Goal: Information Seeking & Learning: Learn about a topic

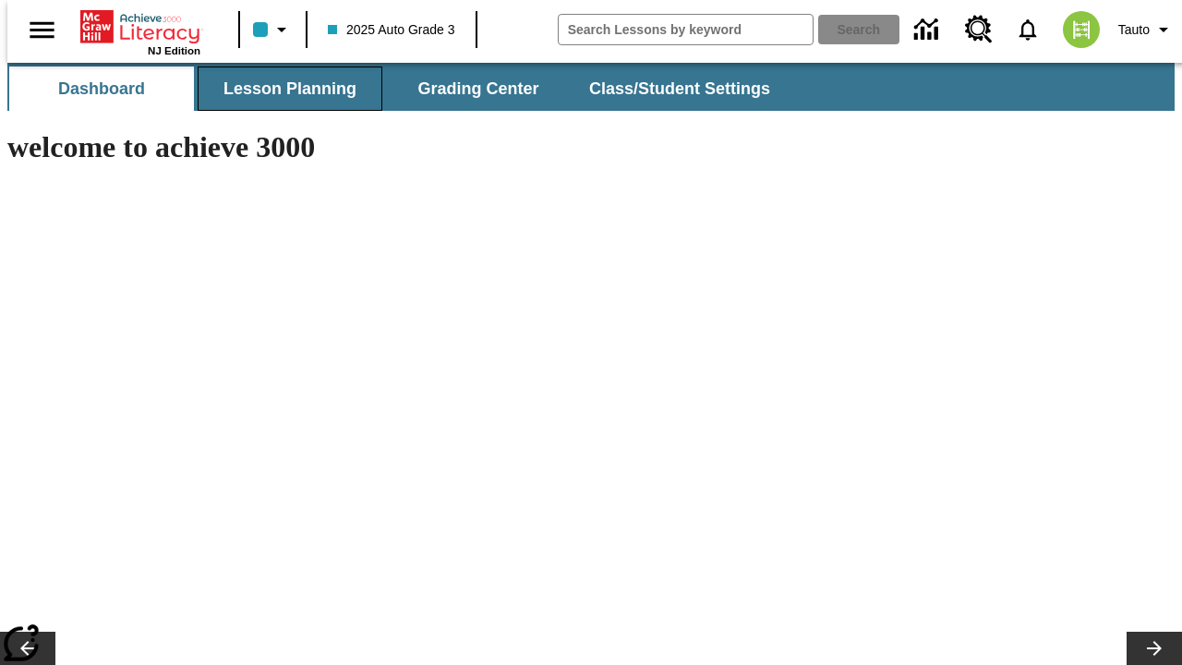
click at [283, 89] on button "Lesson Planning" at bounding box center [290, 88] width 185 height 44
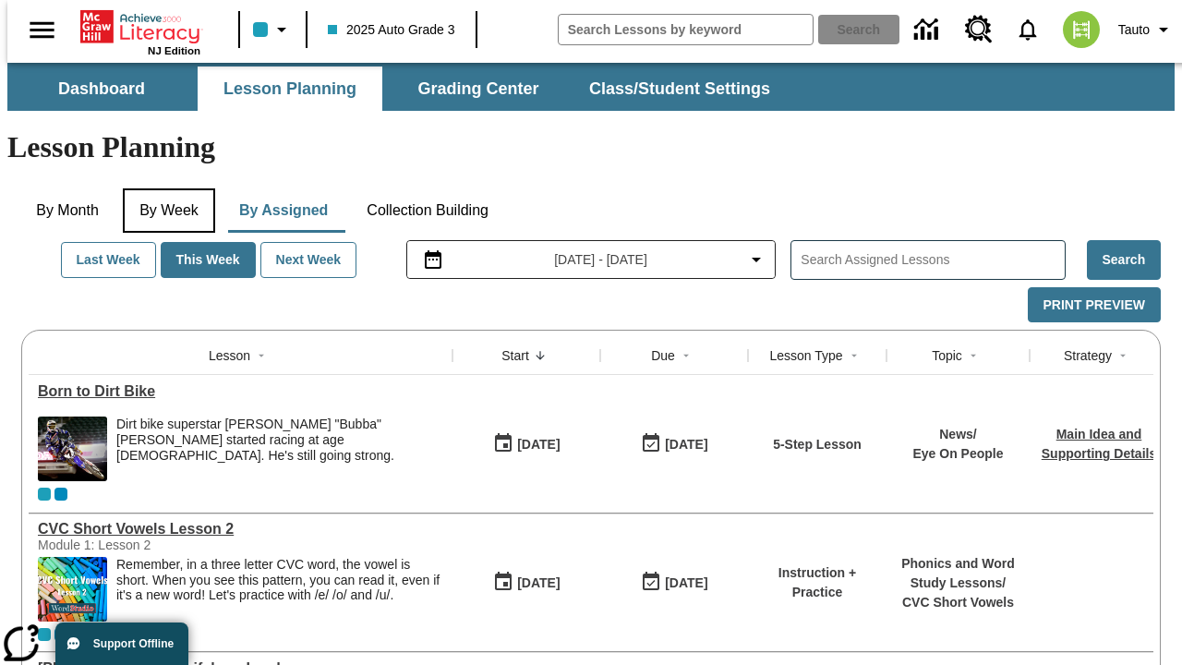
click at [165, 188] on button "By Week" at bounding box center [169, 210] width 92 height 44
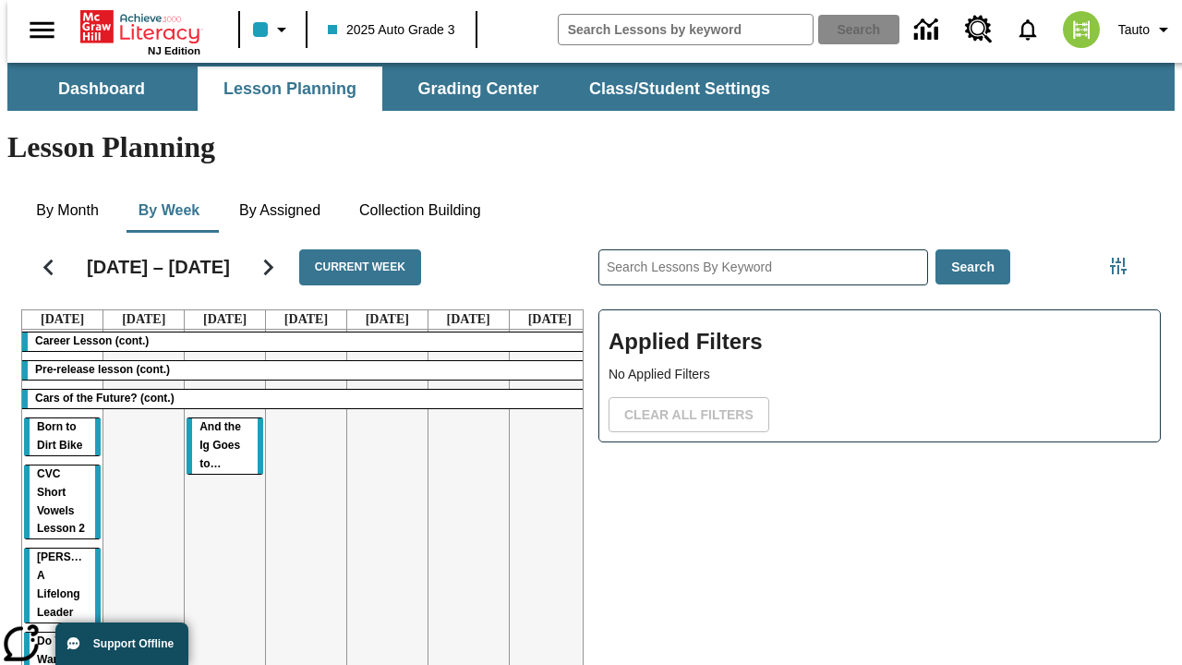
click at [542, 463] on tr "Career Lesson (cont.) Pre-release lesson (cont.) Cars of the Future? (cont.) Bo…" at bounding box center [306, 587] width 568 height 515
